Goal: Navigation & Orientation: Find specific page/section

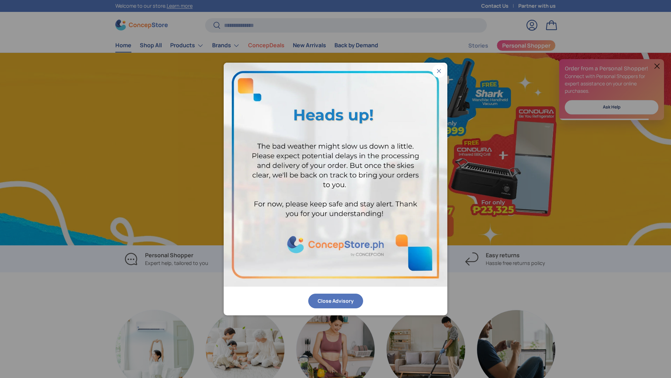
scroll to position [0, 671]
